Goal: Find specific page/section: Find specific page/section

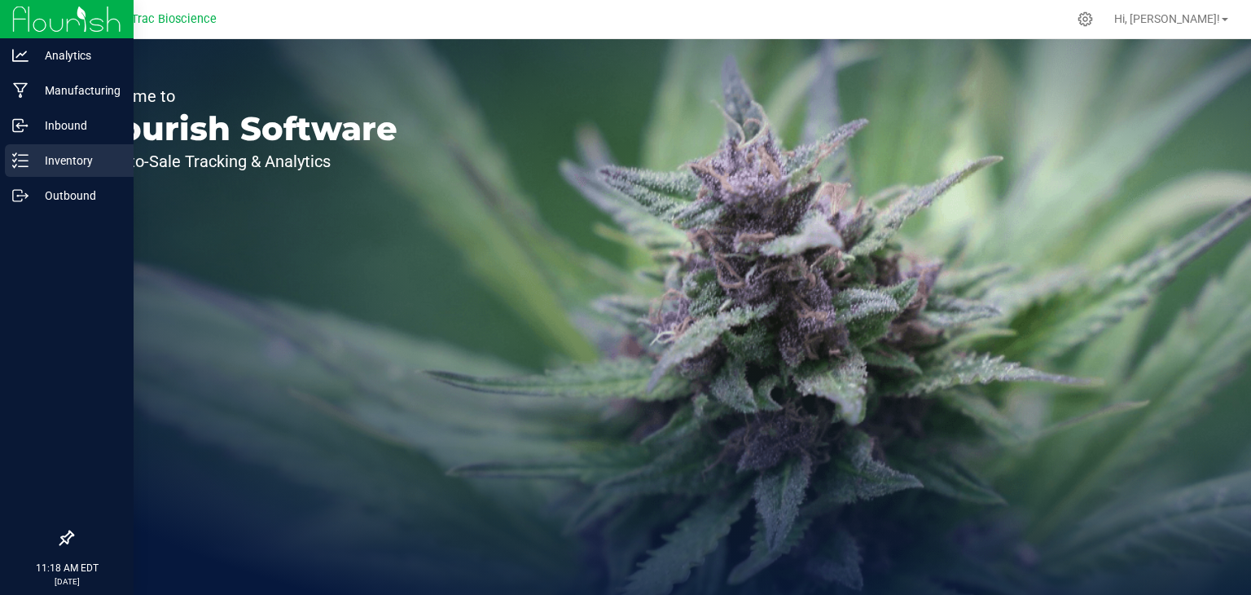
click at [21, 161] on icon at bounding box center [20, 160] width 16 height 16
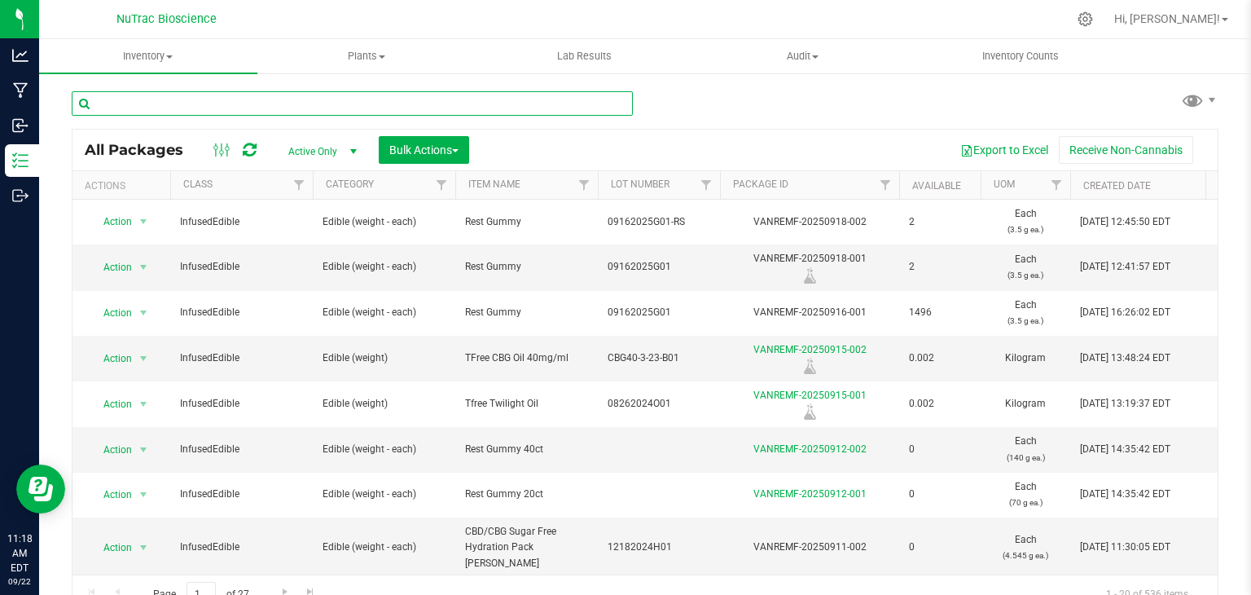
click at [270, 102] on input "text" at bounding box center [352, 103] width 561 height 24
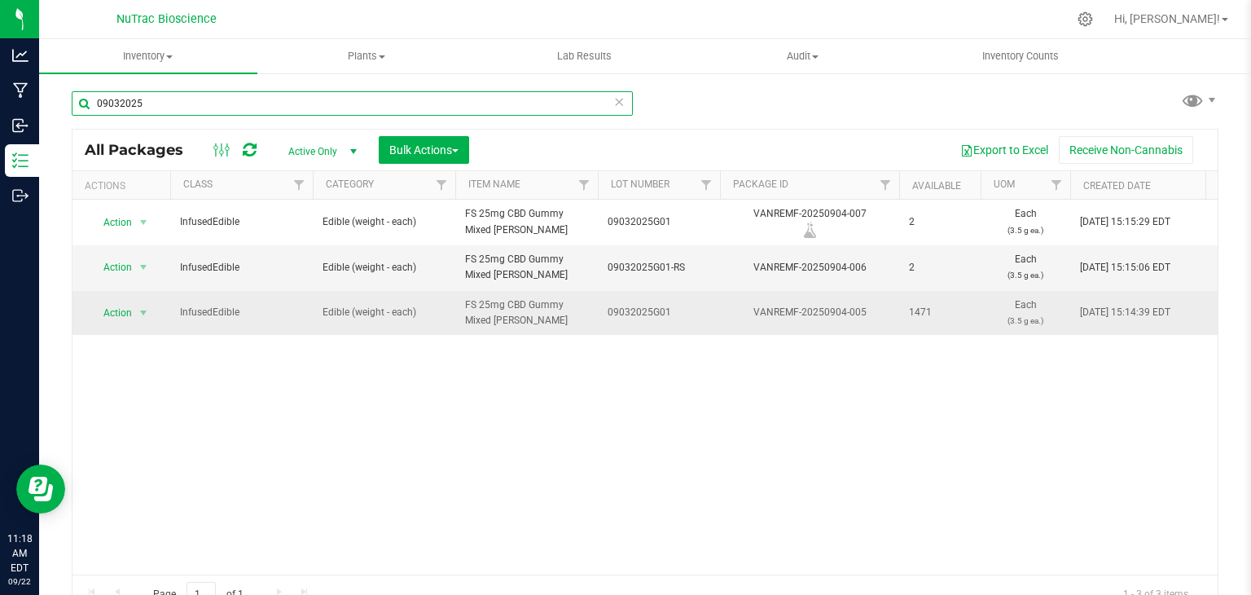
type input "09032025"
drag, startPoint x: 519, startPoint y: 319, endPoint x: 463, endPoint y: 307, distance: 57.5
click at [463, 307] on td "FS 25mg CBD Gummy Mixed [PERSON_NAME]" at bounding box center [526, 313] width 143 height 44
copy span "FS 25mg CBD Gummy Mixed [PERSON_NAME]"
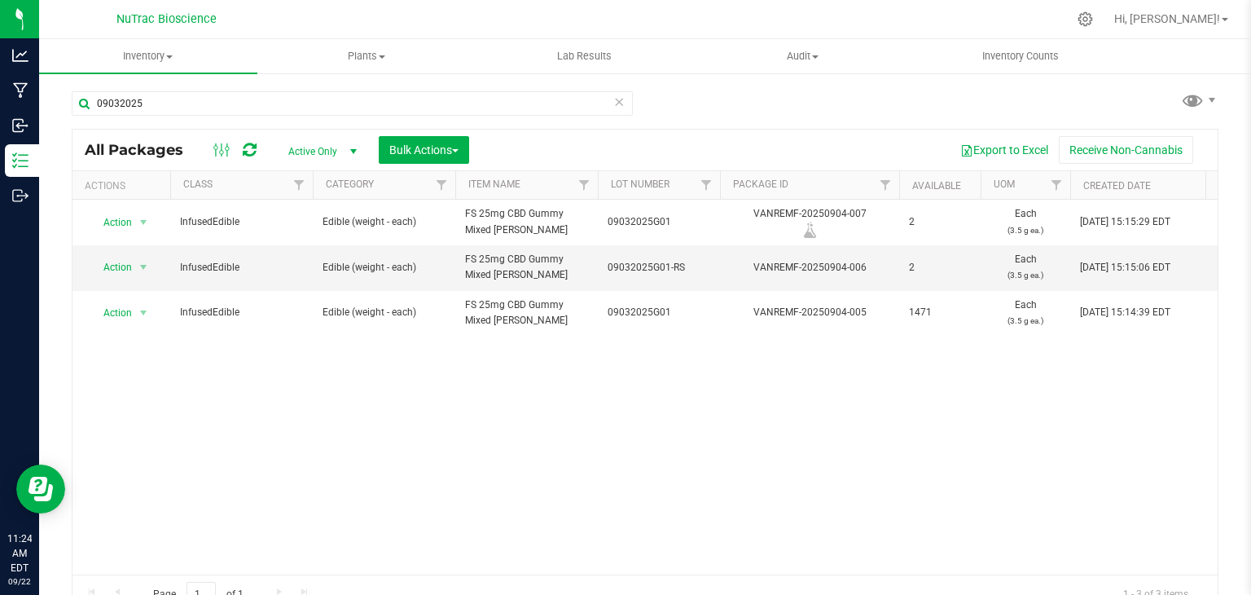
click at [580, 372] on div "Action Action Adjust qty Create package Edit attributes Global inventory Locate…" at bounding box center [645, 387] width 1145 height 375
